Goal: Task Accomplishment & Management: Complete application form

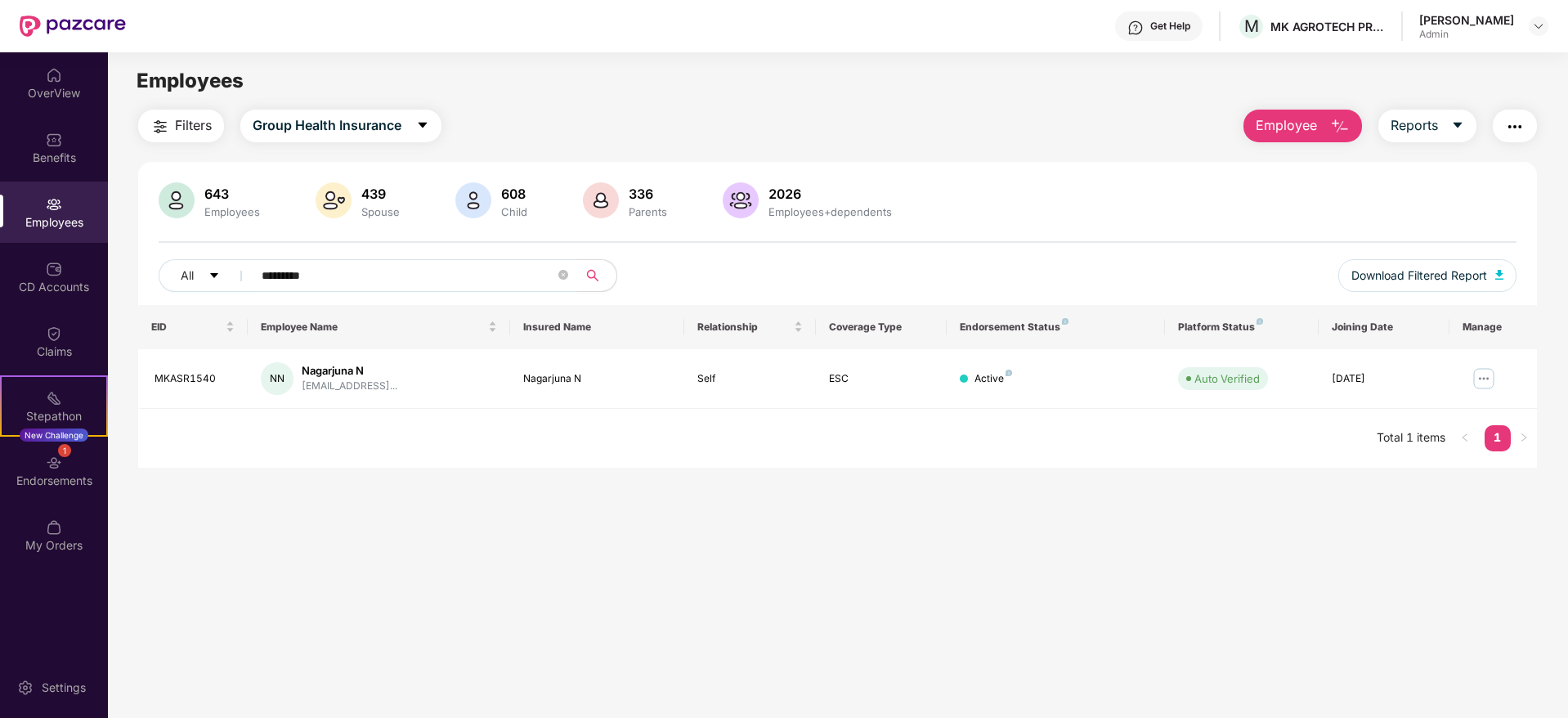
scroll to position [53, 0]
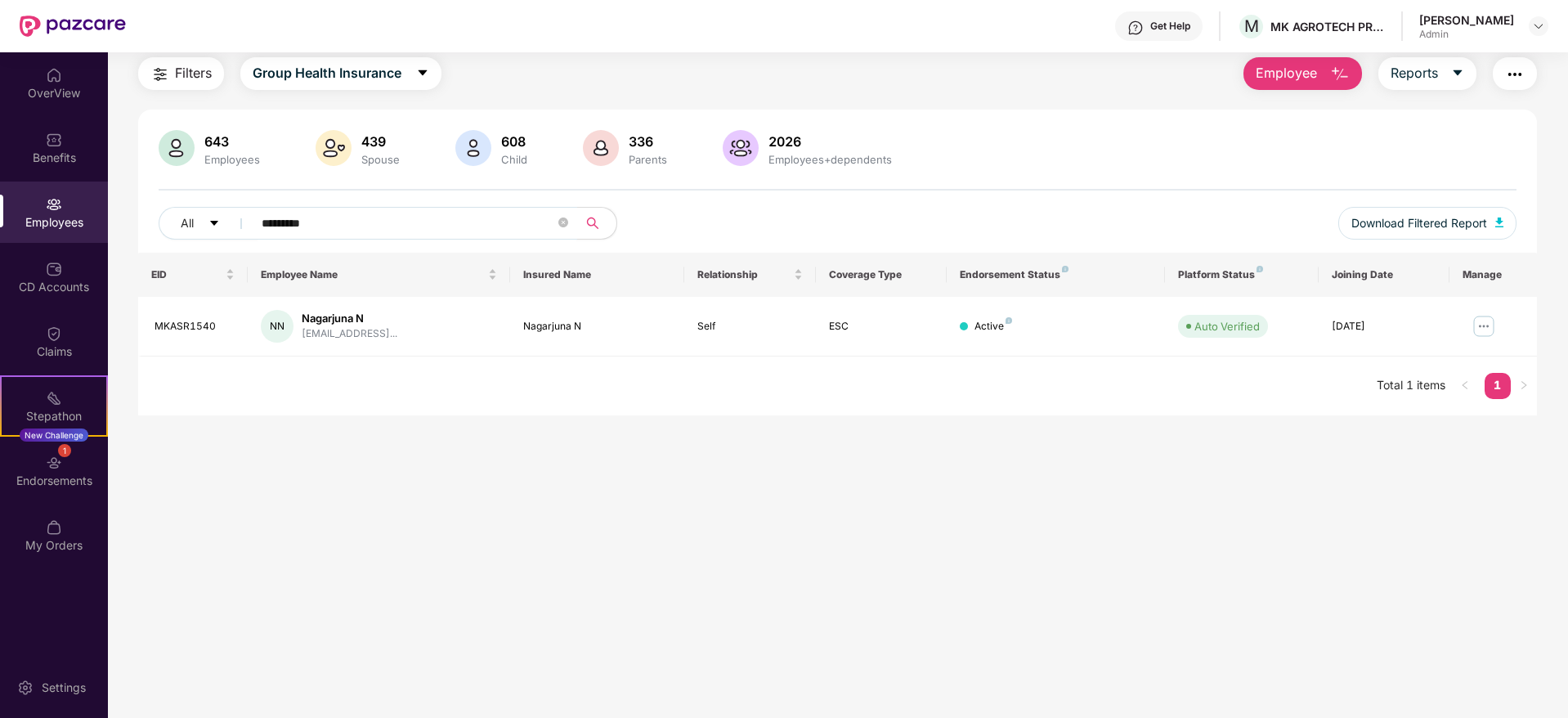
click at [460, 223] on input "*********" at bounding box center [408, 223] width 294 height 25
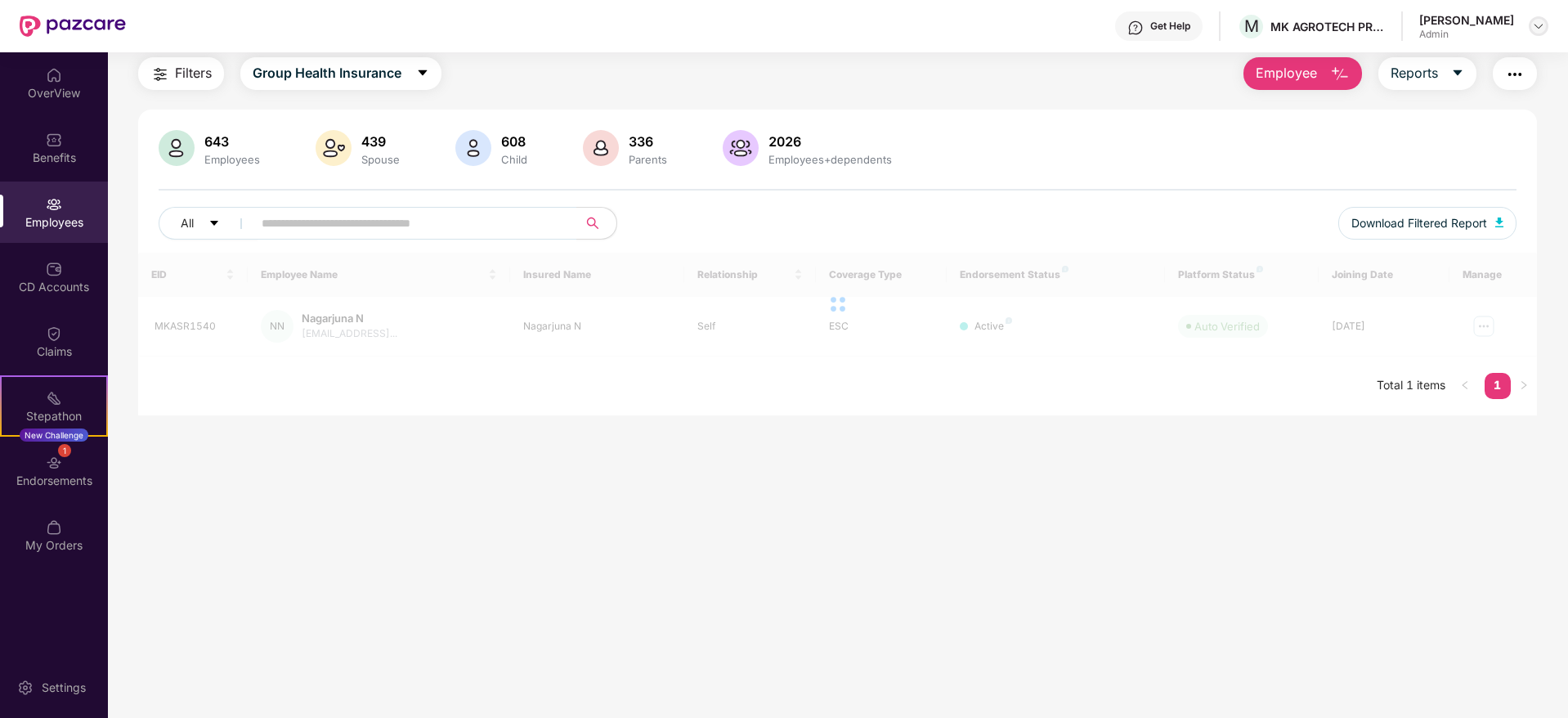
click at [1538, 31] on img at bounding box center [1538, 26] width 13 height 13
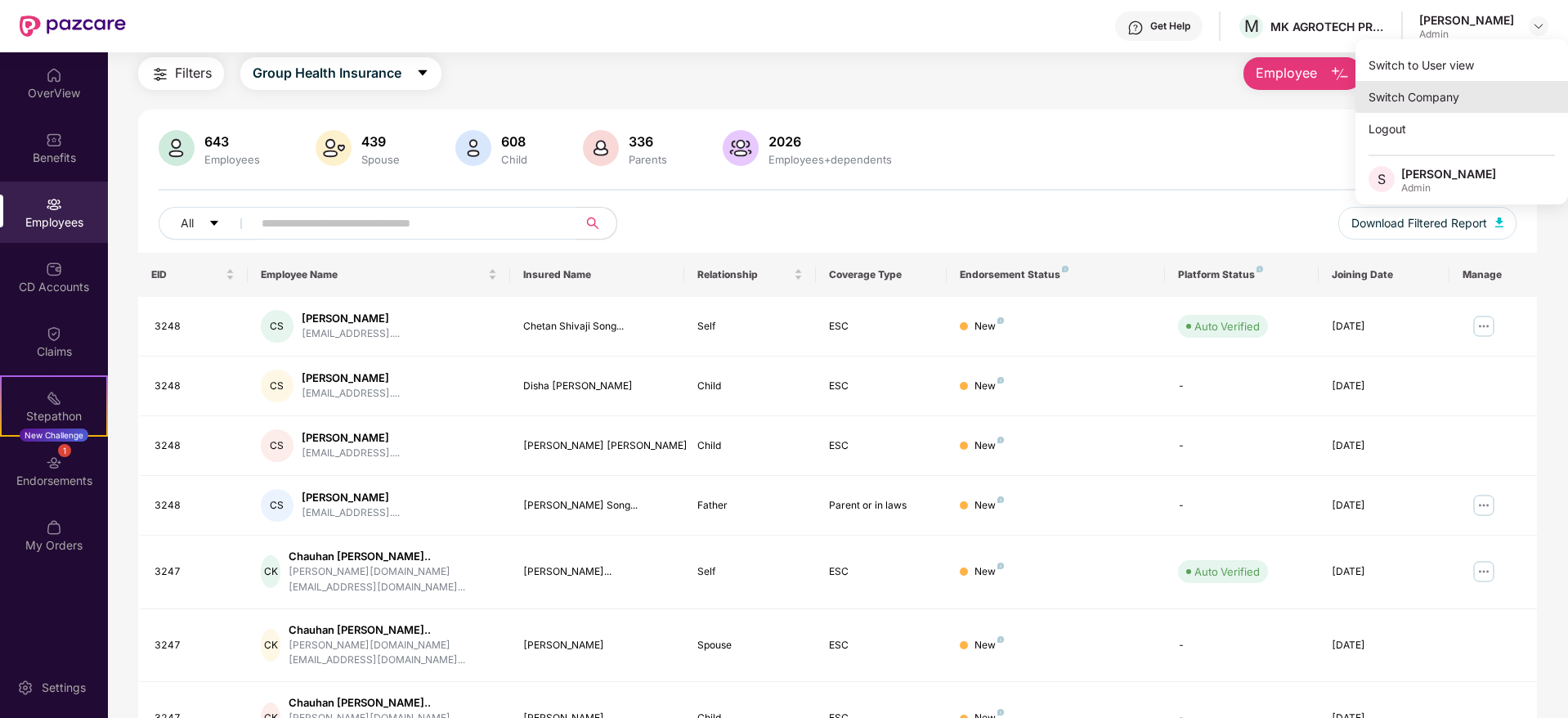
click at [1428, 101] on div "Switch Company" at bounding box center [1463, 96] width 213 height 31
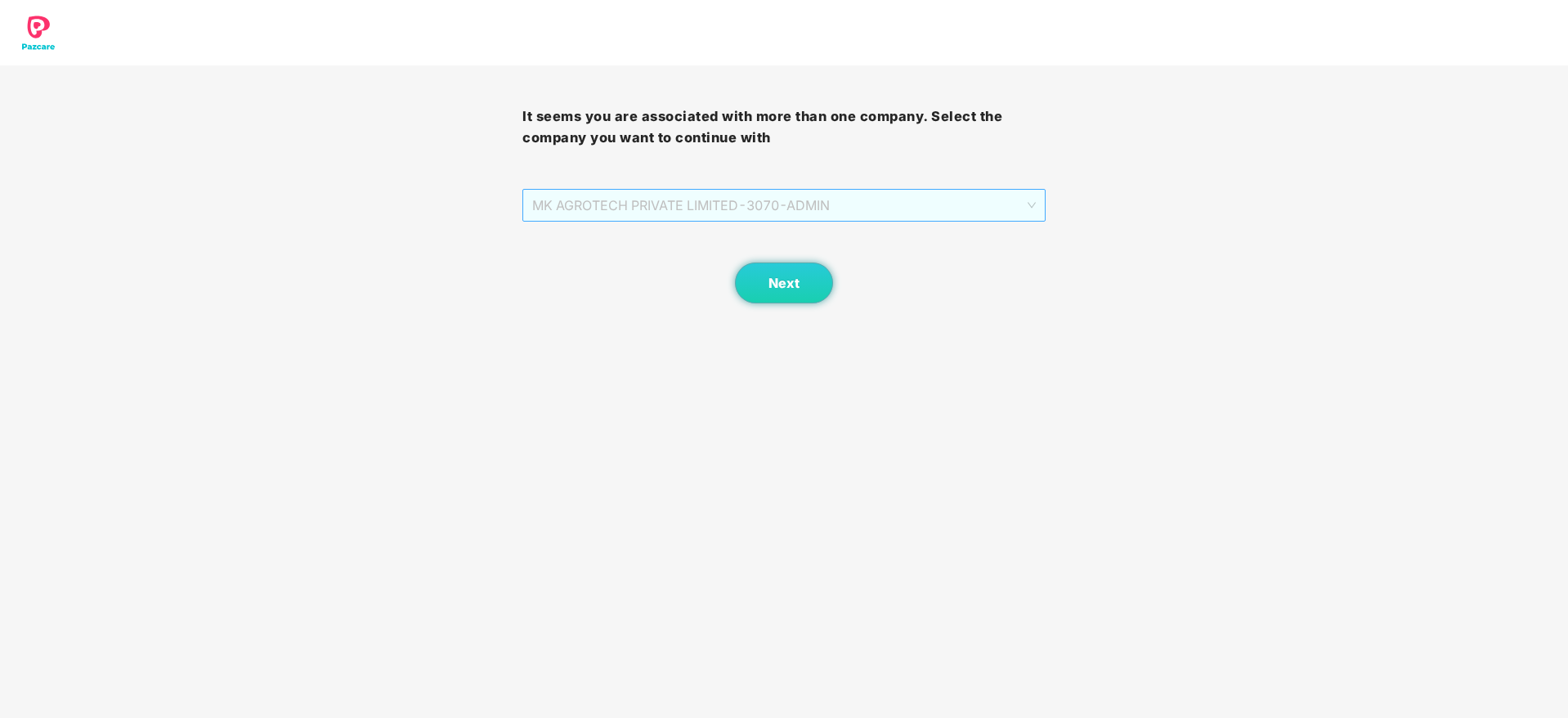
click at [889, 208] on span "MK AGROTECH PRIVATE LIMITED - 3070 - ADMIN" at bounding box center [784, 205] width 503 height 31
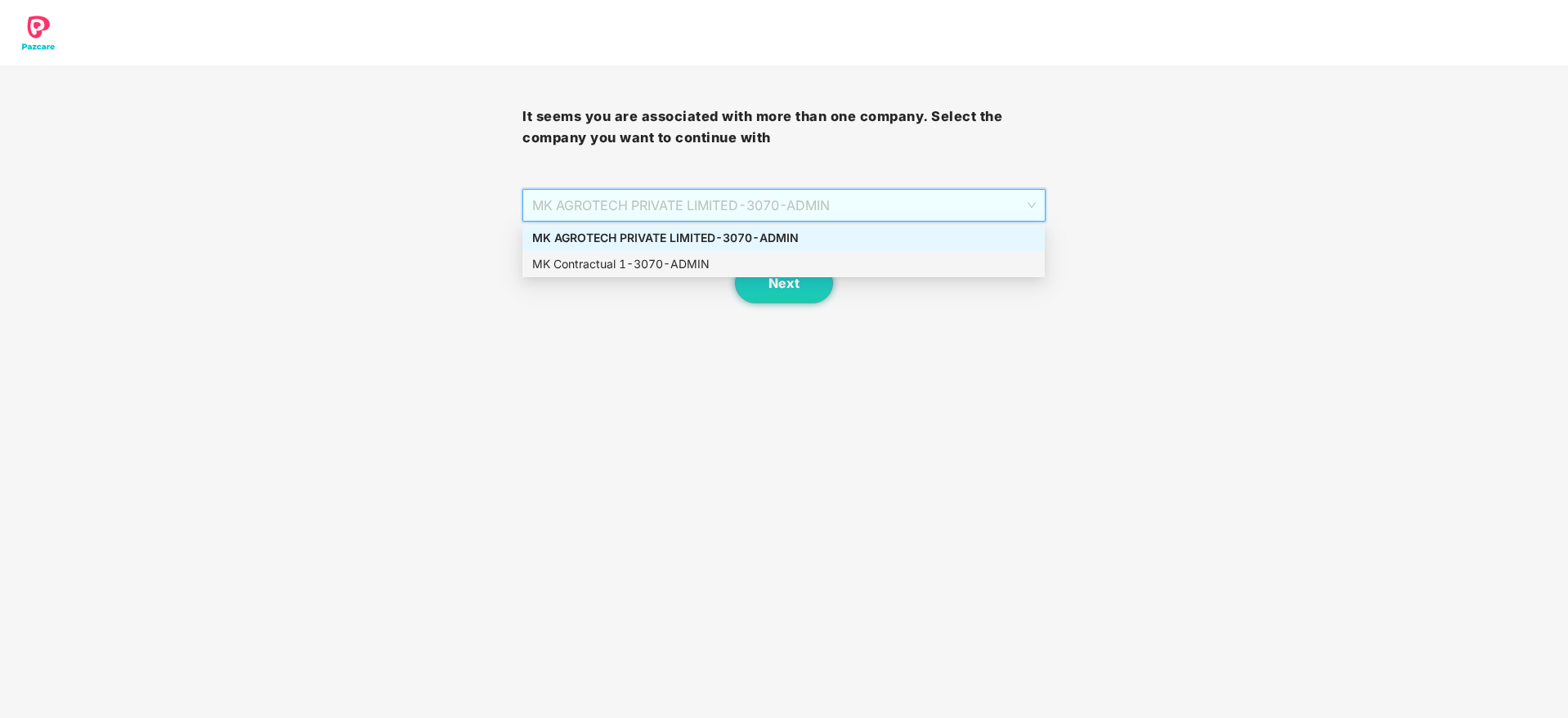
click at [800, 263] on div "MK Contractual 1 - 3070 - ADMIN" at bounding box center [784, 264] width 503 height 18
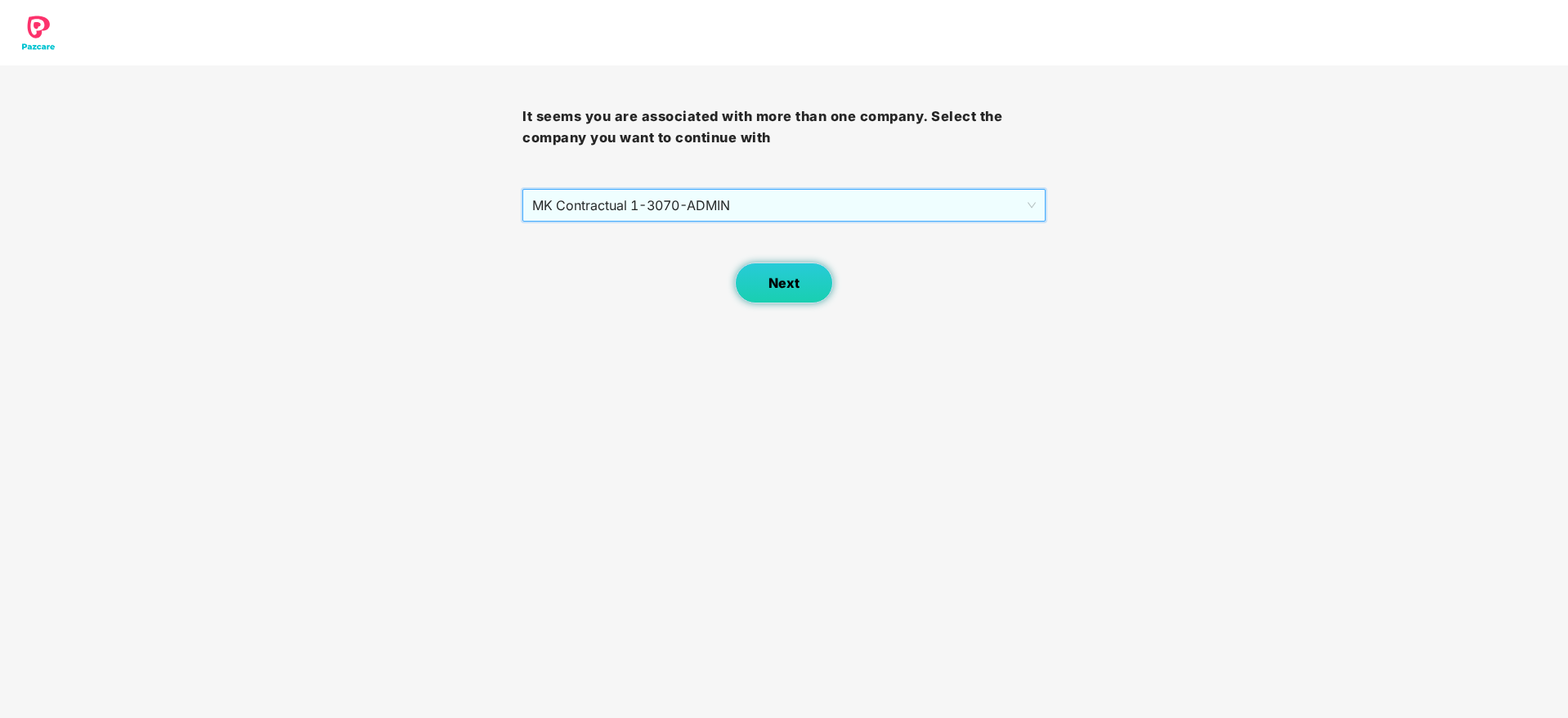
click at [800, 271] on button "Next" at bounding box center [784, 283] width 98 height 41
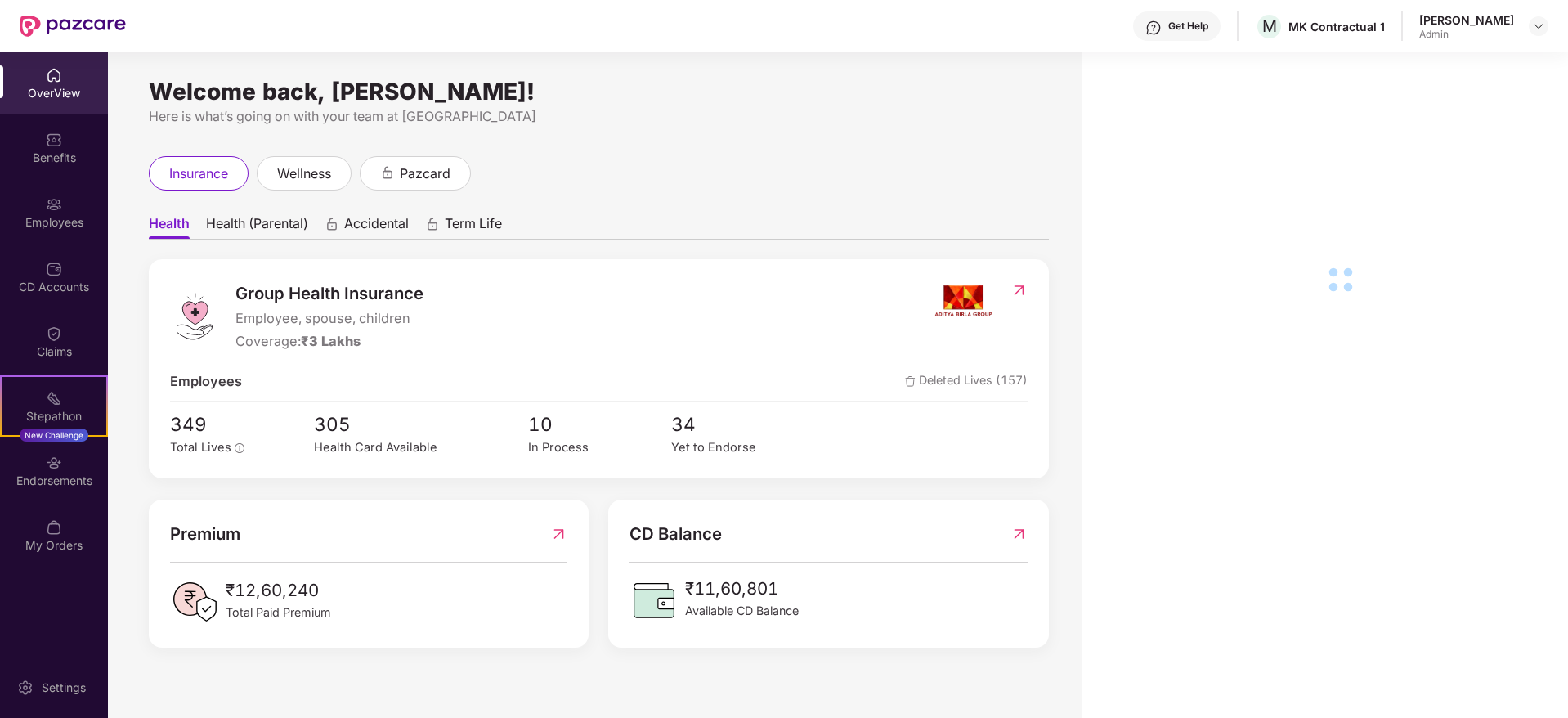
click at [68, 228] on div "Employees" at bounding box center [54, 222] width 108 height 16
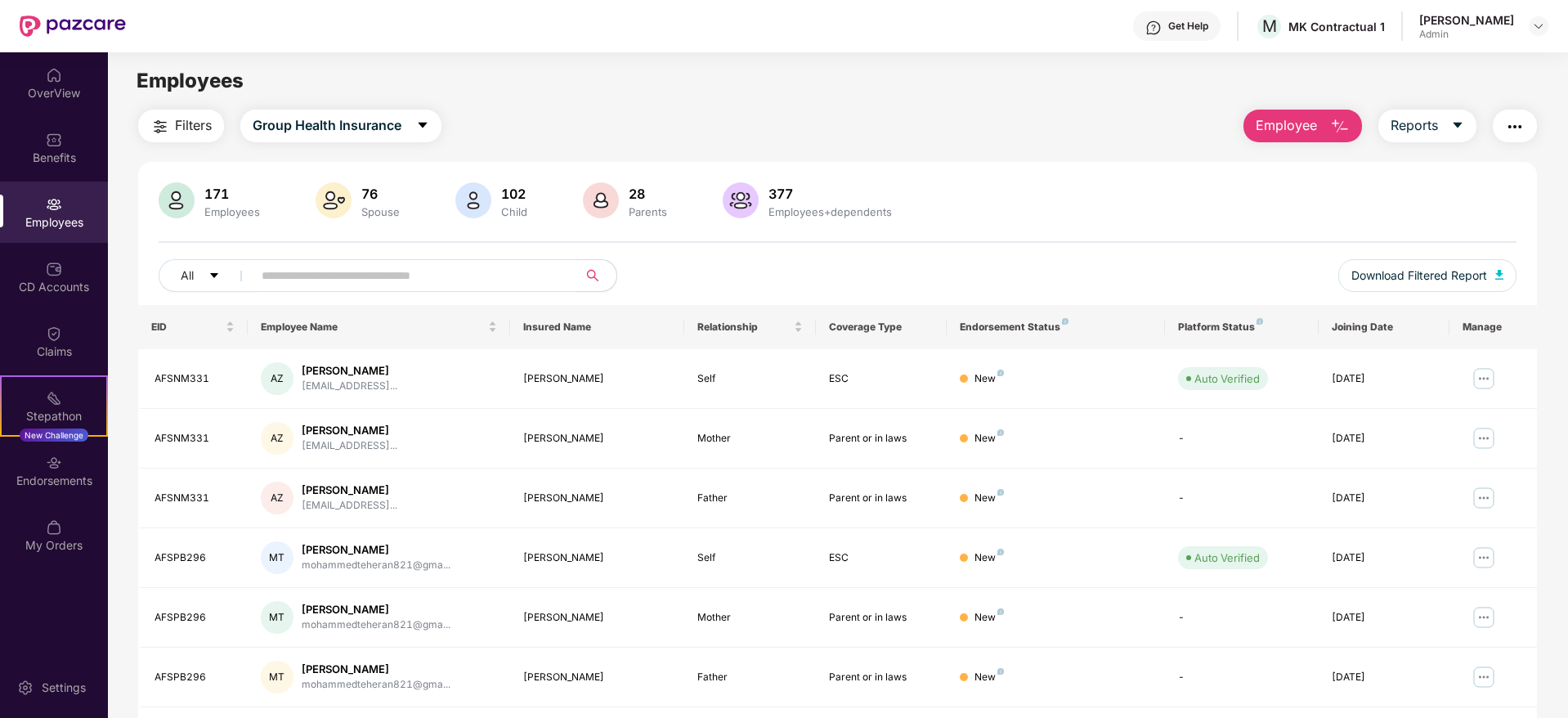
click at [428, 288] on span at bounding box center [409, 276] width 335 height 32
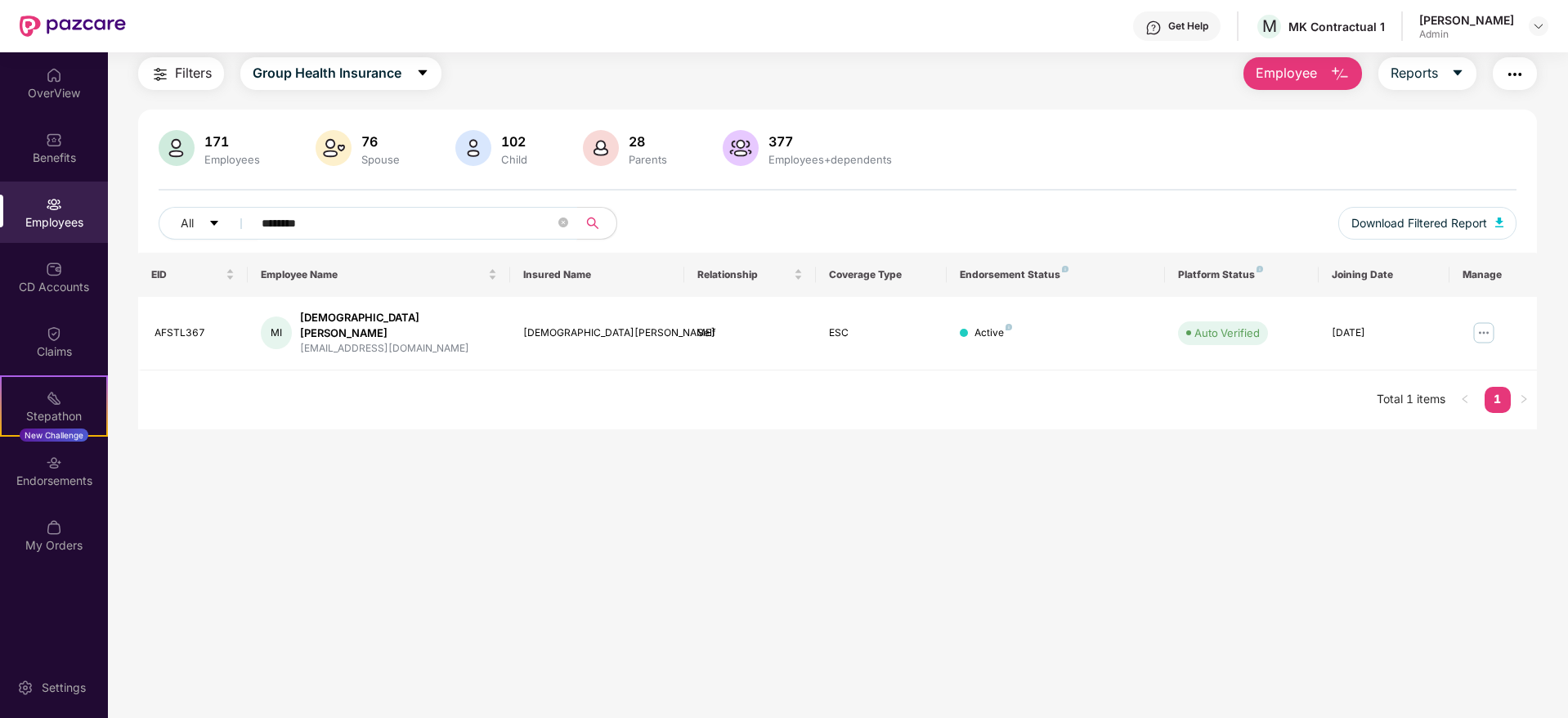
click at [430, 224] on input "********" at bounding box center [408, 223] width 294 height 25
paste input "text"
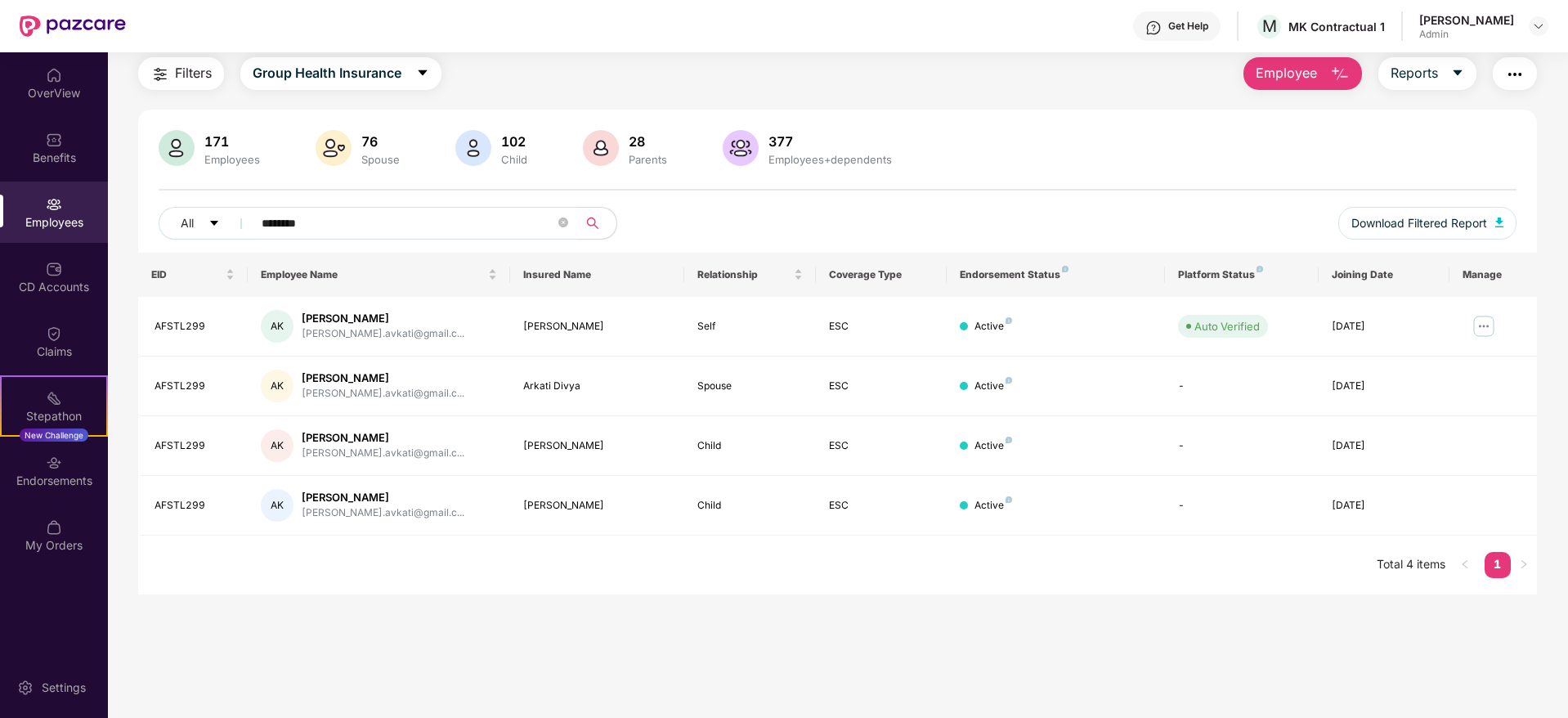
type input "********"
click at [476, 229] on input "********" at bounding box center [408, 223] width 294 height 25
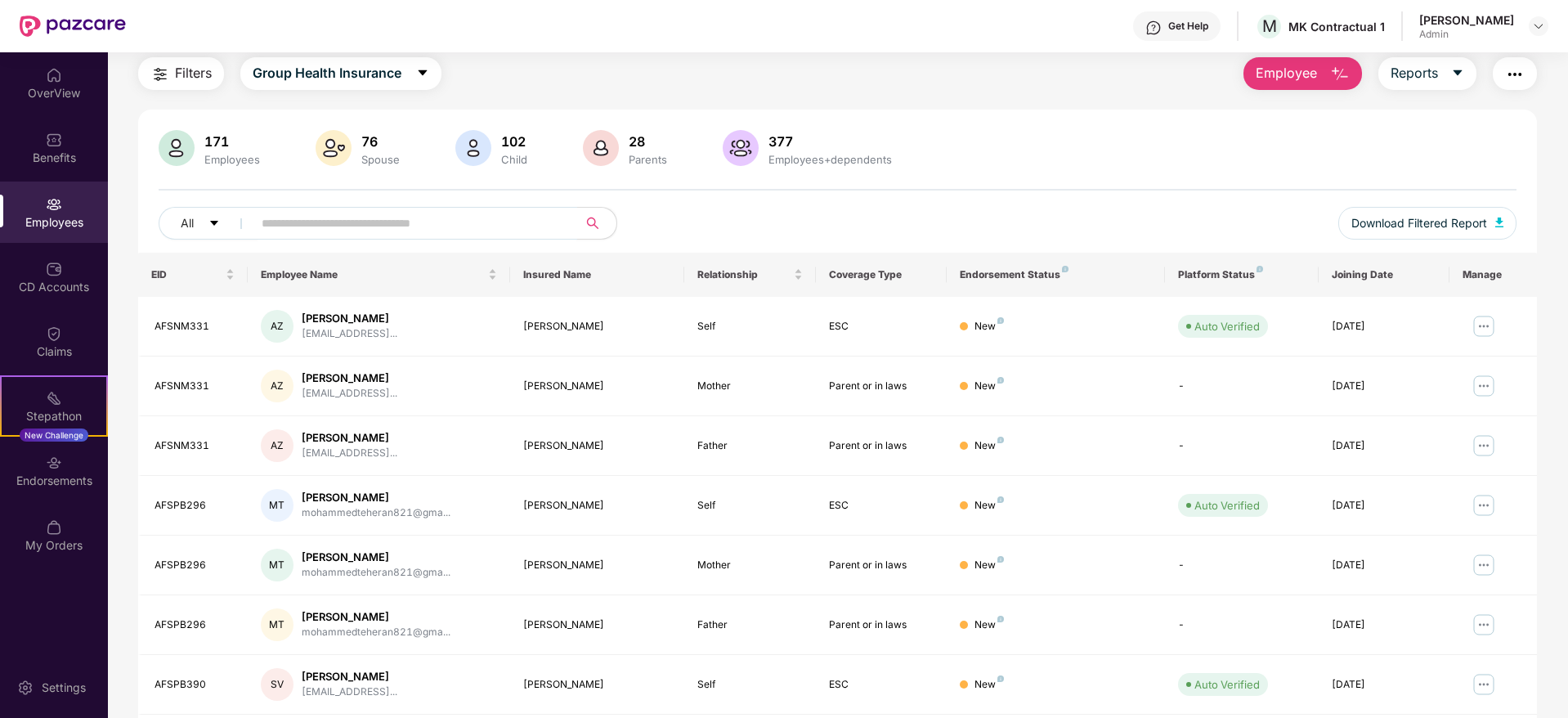
click at [1326, 74] on button "Employee" at bounding box center [1303, 73] width 118 height 32
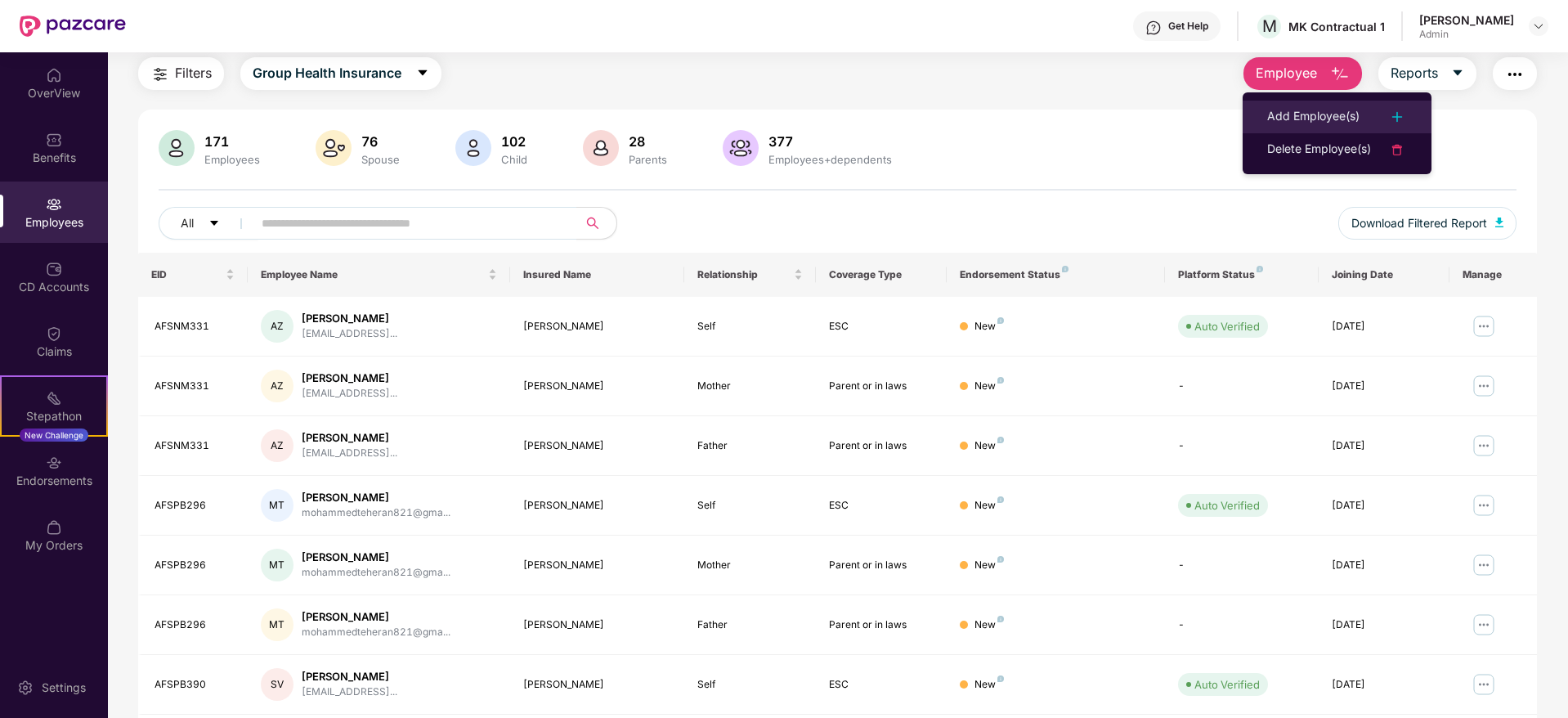
click at [1353, 111] on div "Add Employee(s)" at bounding box center [1314, 117] width 93 height 20
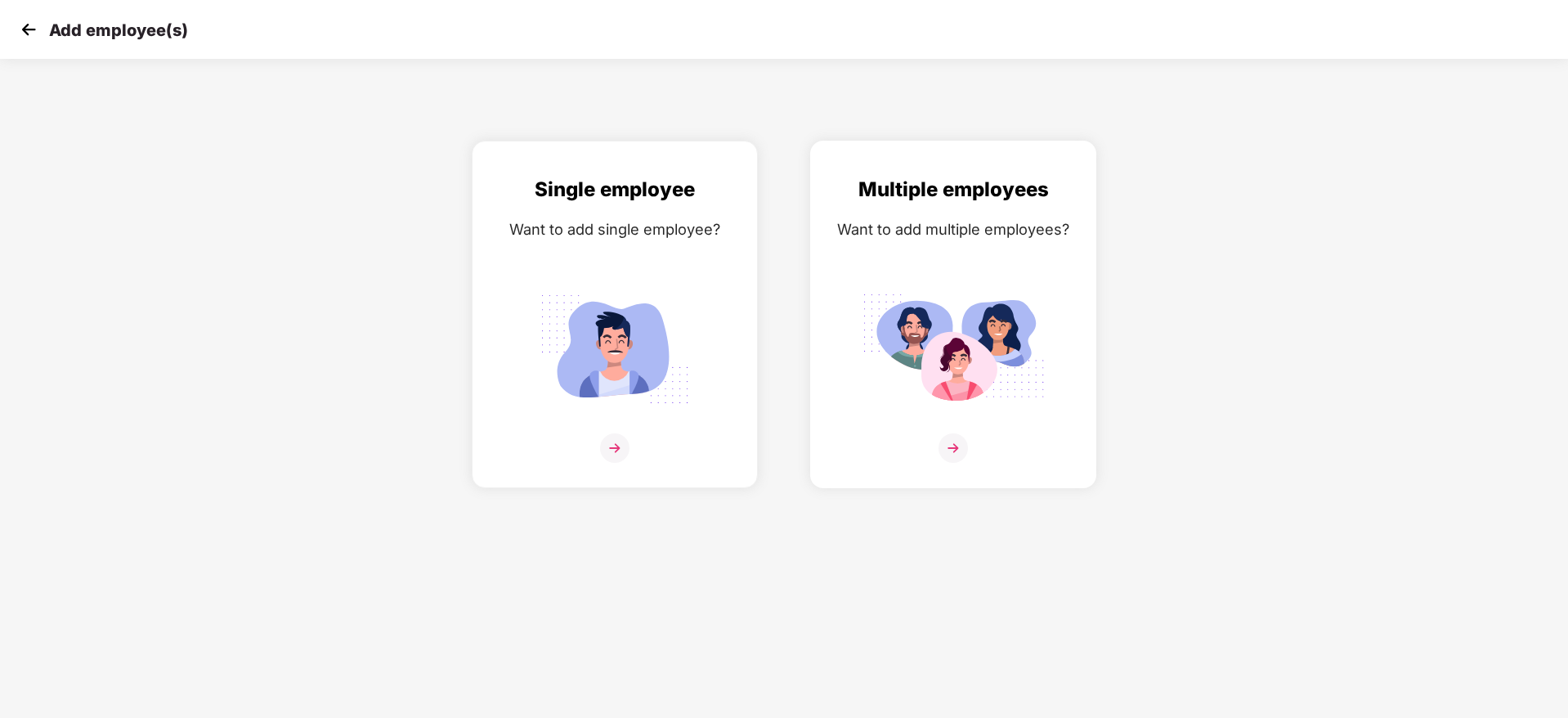
click at [961, 438] on img at bounding box center [953, 447] width 30 height 30
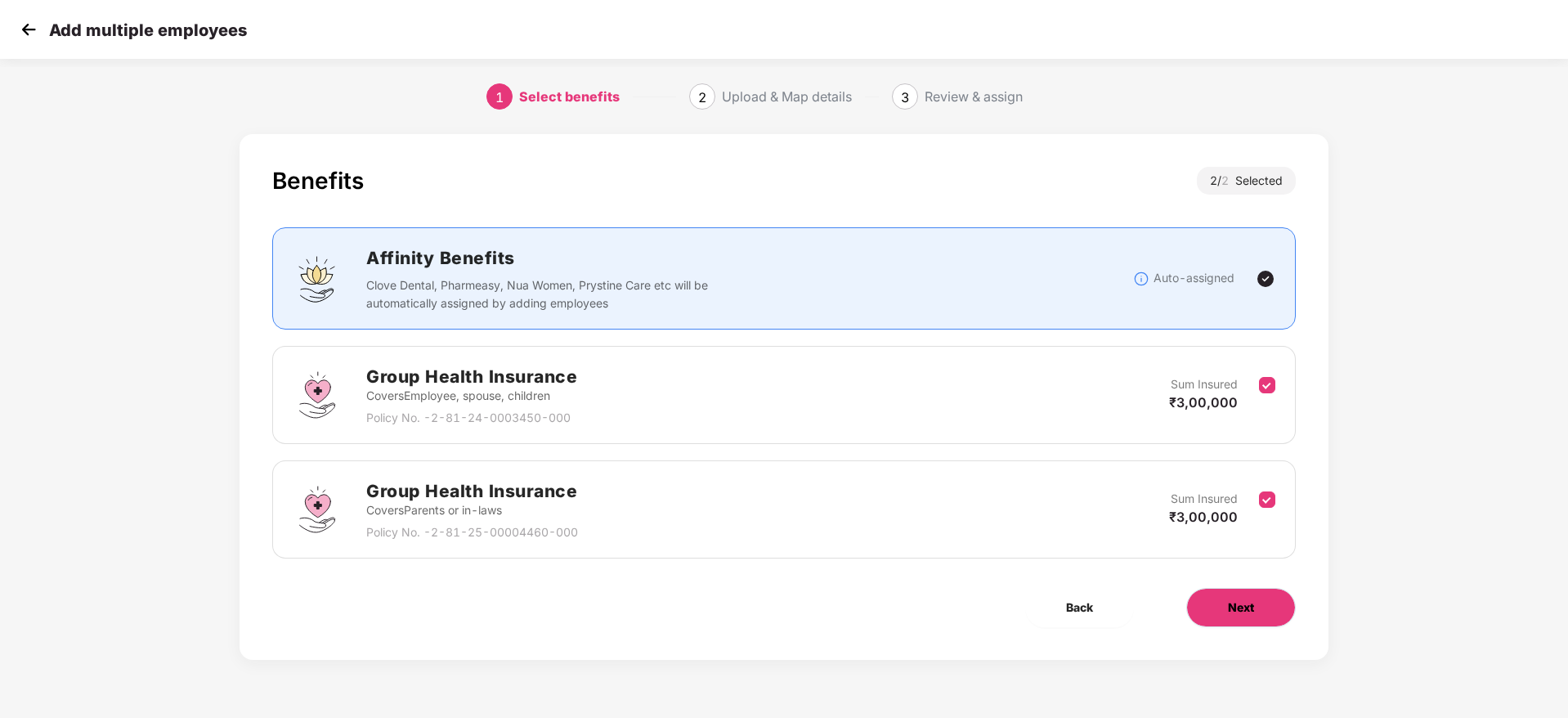
click at [1209, 604] on button "Next" at bounding box center [1241, 607] width 110 height 39
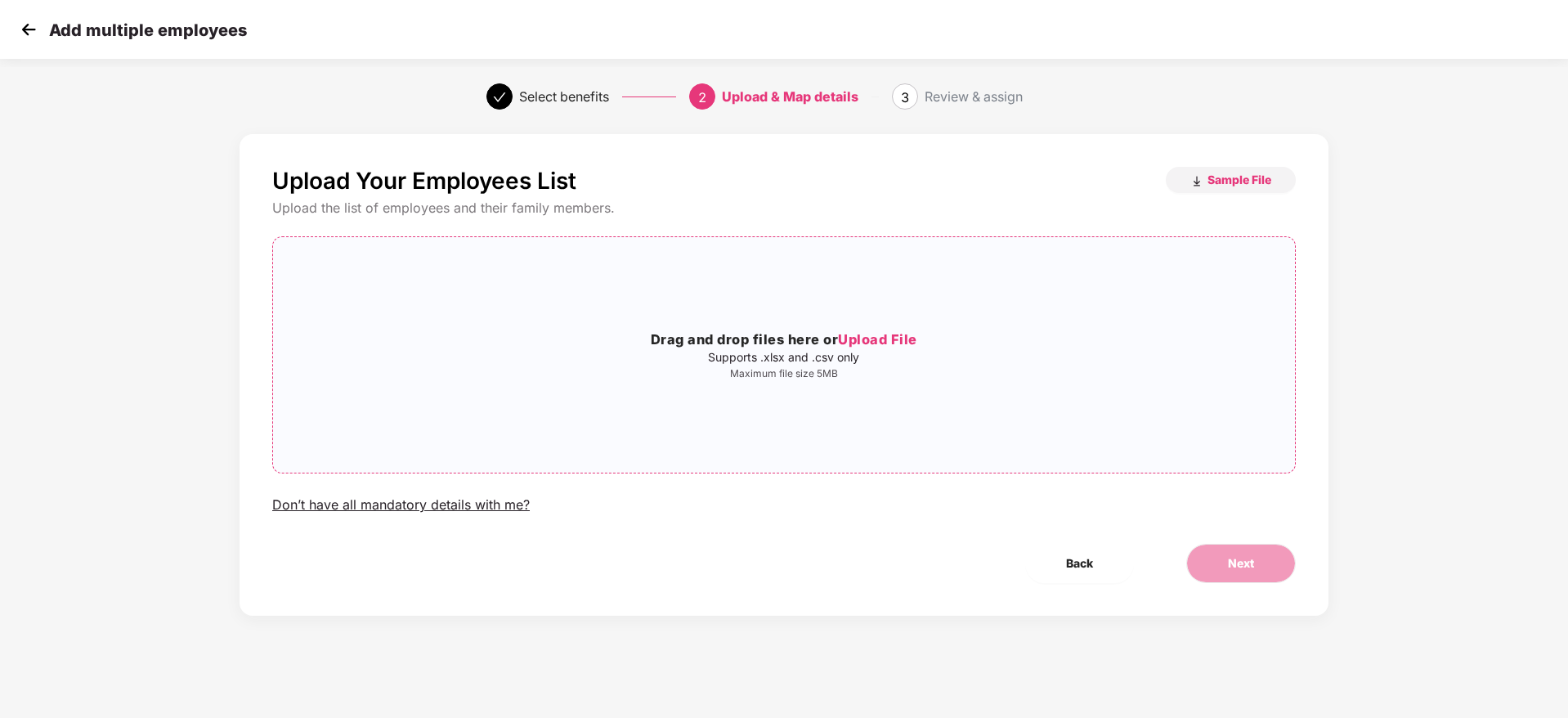
click at [892, 338] on span "Upload File" at bounding box center [877, 339] width 79 height 16
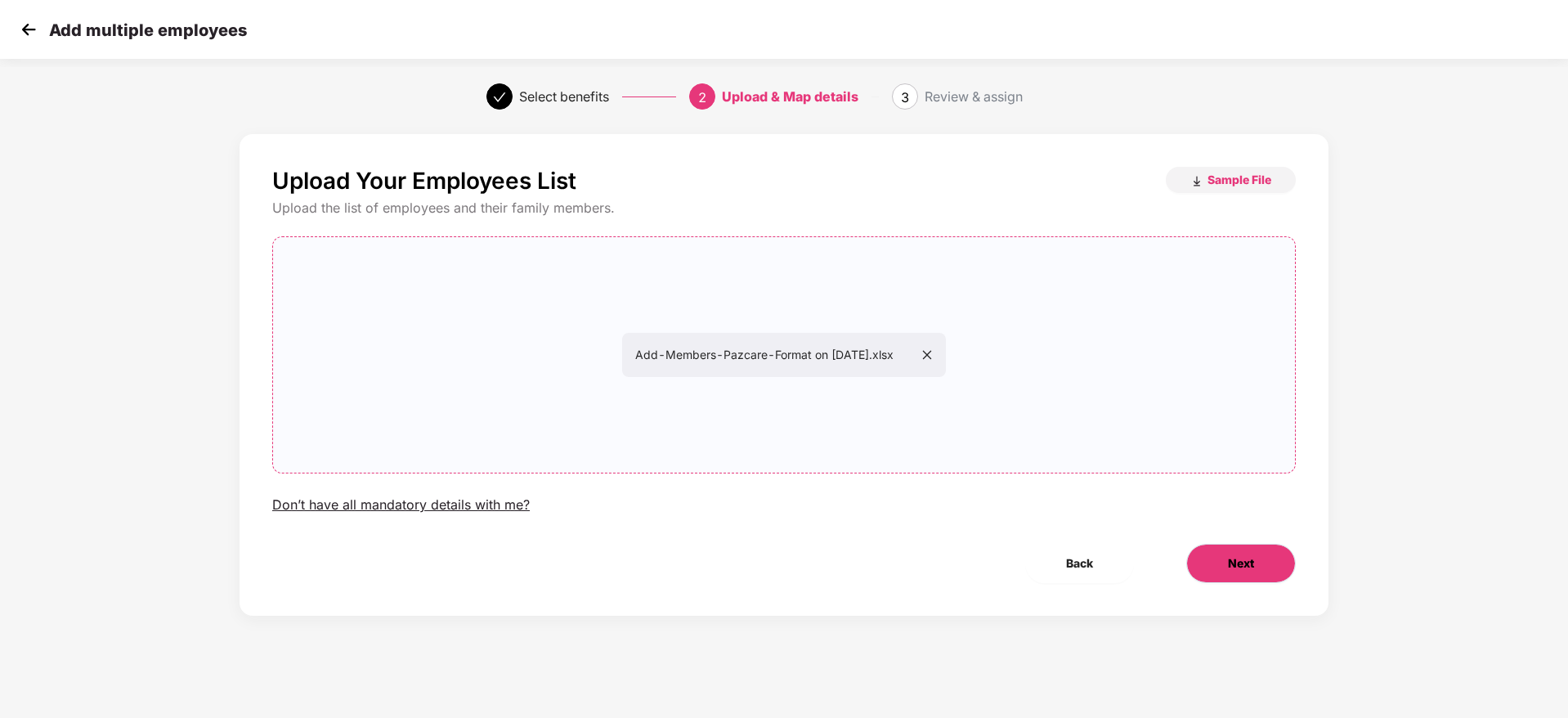
click at [1251, 561] on span "Next" at bounding box center [1241, 563] width 26 height 18
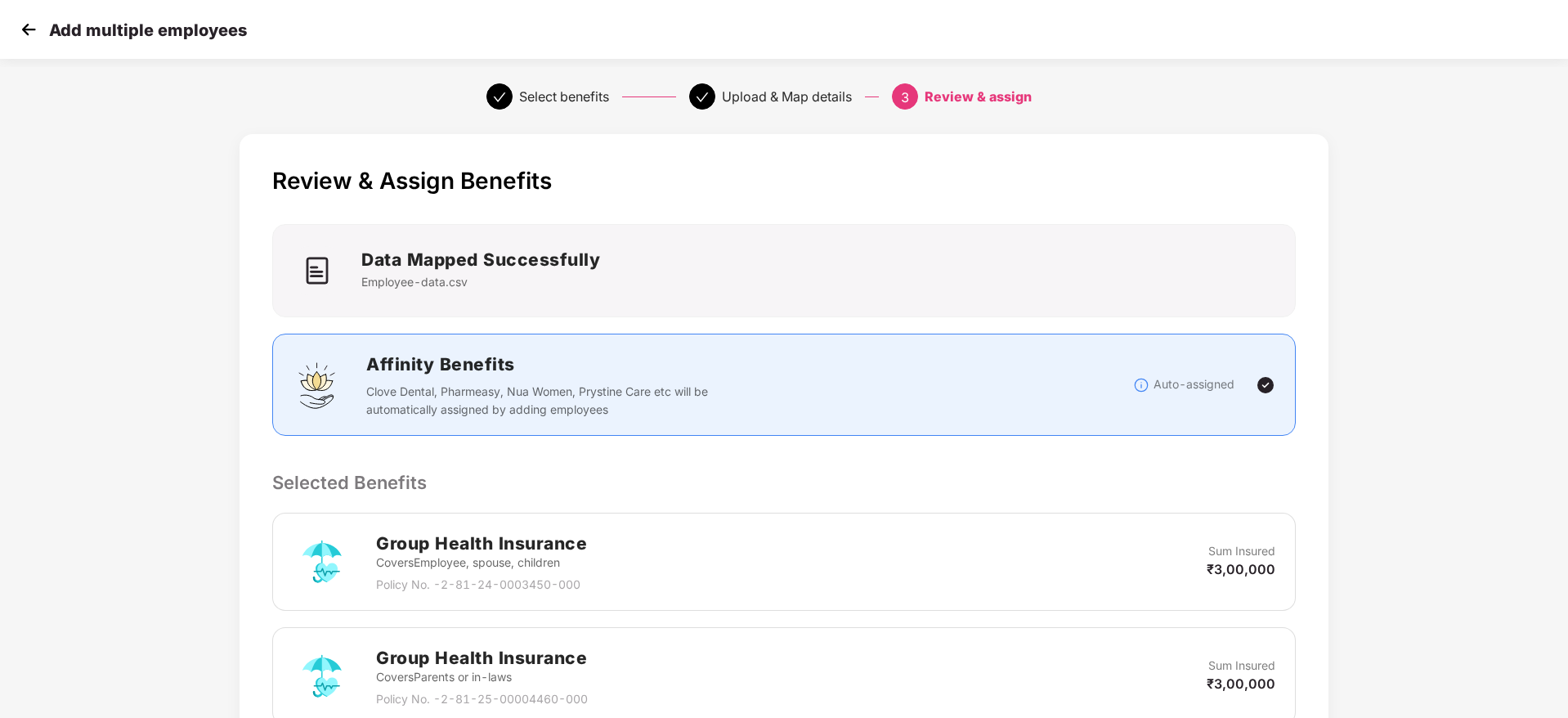
scroll to position [308, 0]
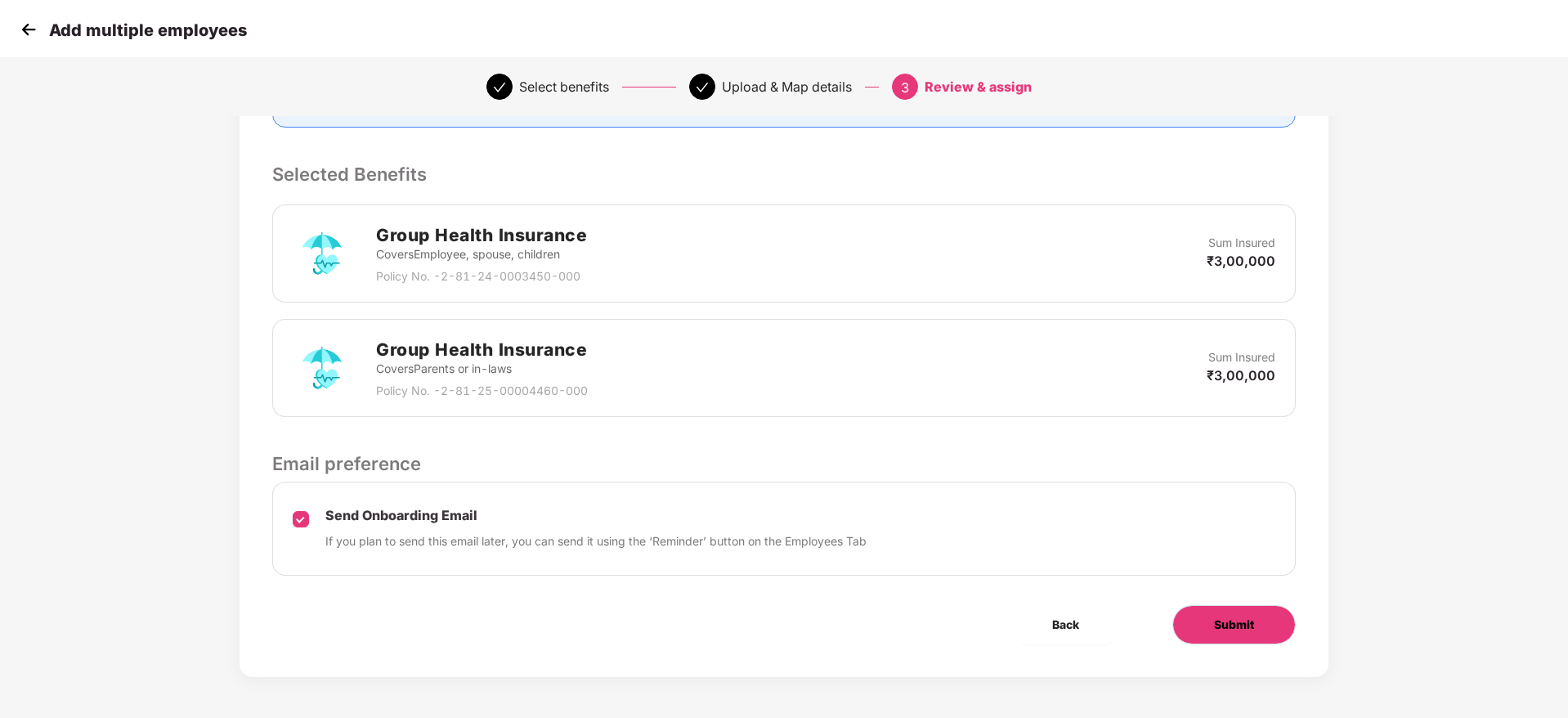
click at [1221, 628] on span "Submit" at bounding box center [1234, 624] width 40 height 18
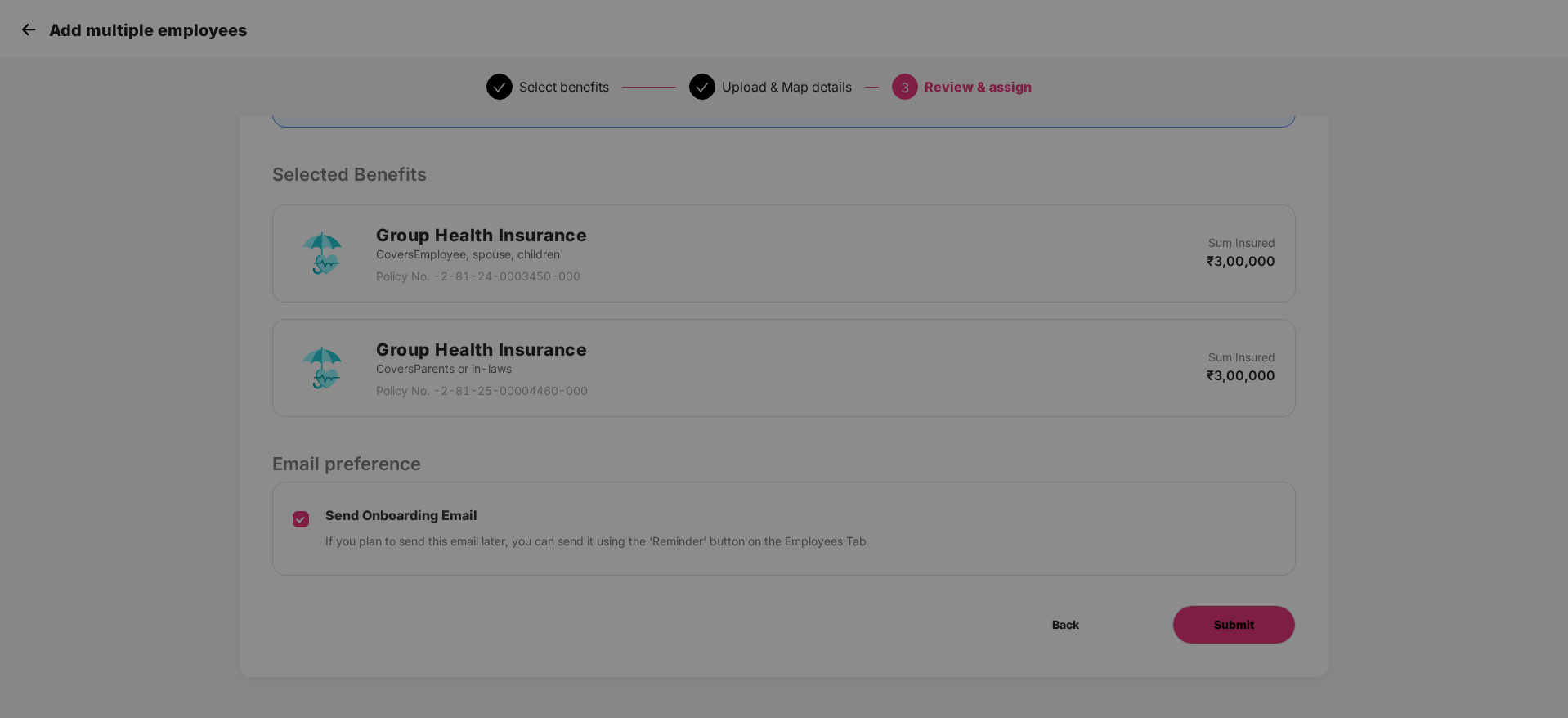
scroll to position [0, 0]
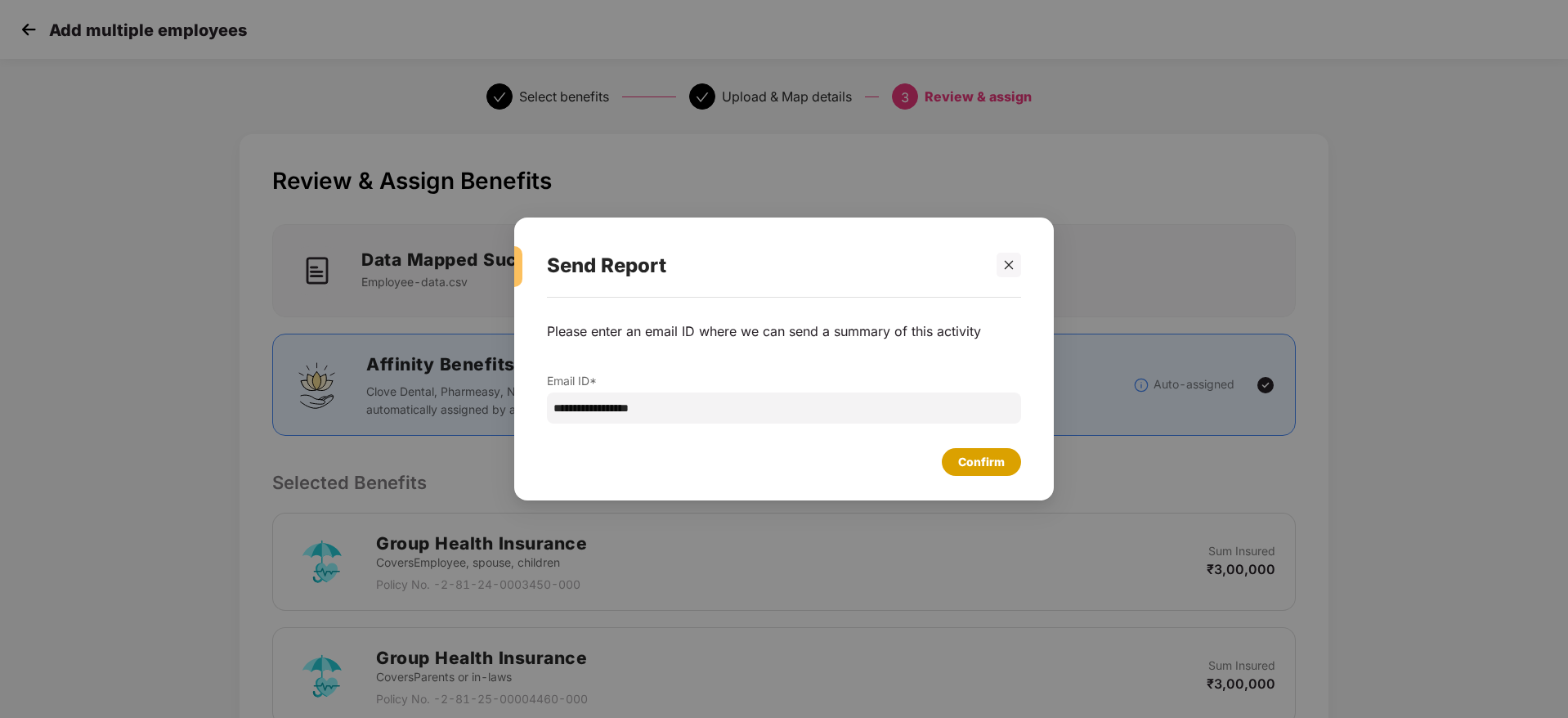
click at [978, 461] on div "Confirm" at bounding box center [981, 461] width 47 height 18
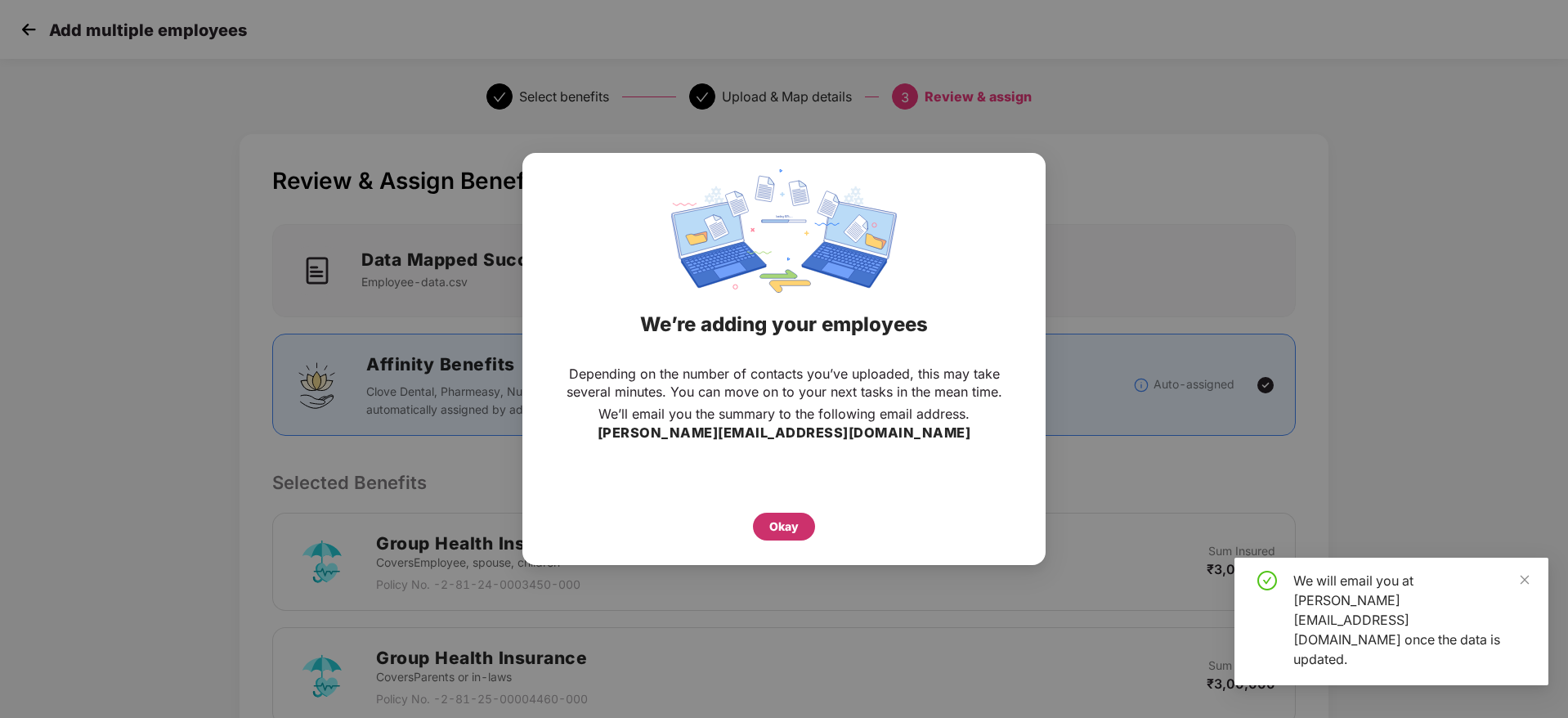
click at [789, 518] on div "Okay" at bounding box center [784, 526] width 30 height 18
